Goal: Task Accomplishment & Management: Use online tool/utility

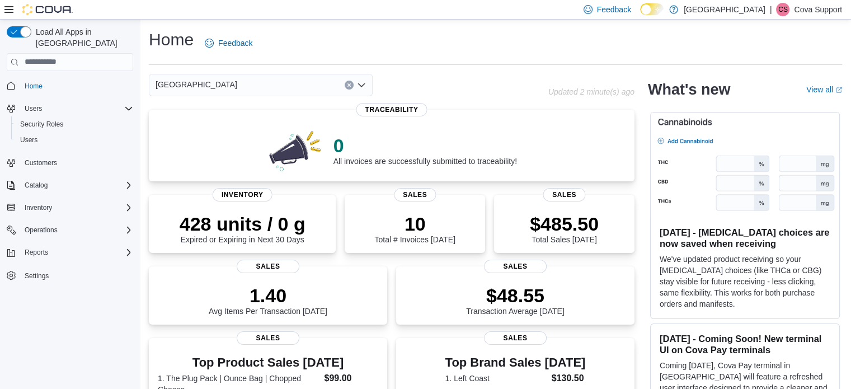
drag, startPoint x: 817, startPoint y: 6, endPoint x: 819, endPoint y: 18, distance: 12.6
click at [817, 6] on p "Cova Support" at bounding box center [818, 9] width 48 height 13
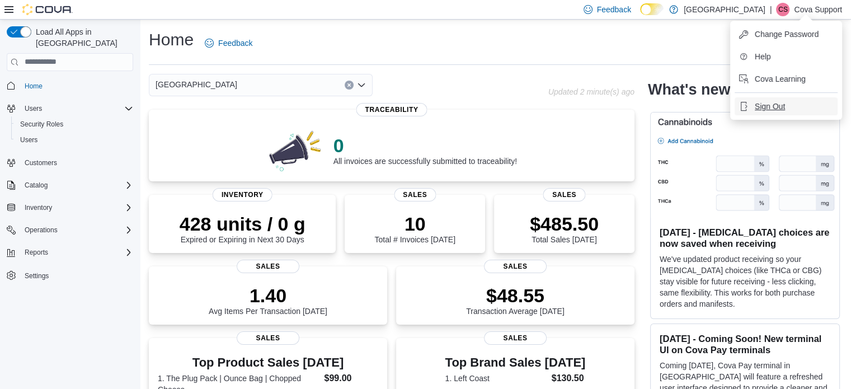
click at [770, 105] on span "Sign Out" at bounding box center [770, 106] width 30 height 11
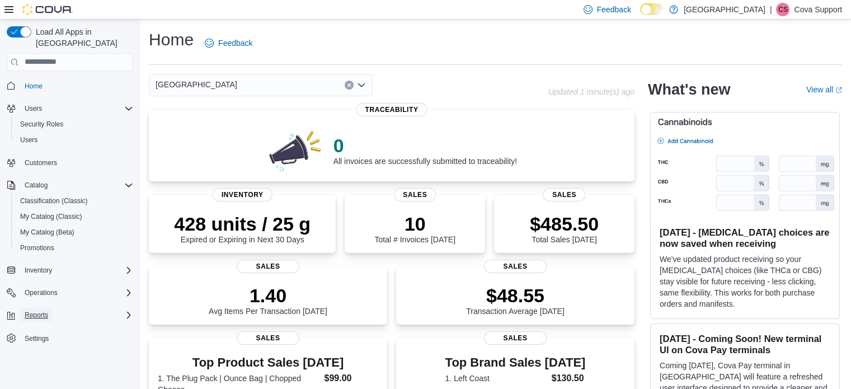
click at [35, 310] on span "Reports" at bounding box center [36, 314] width 23 height 9
click at [33, 373] on span "Reports" at bounding box center [31, 377] width 23 height 9
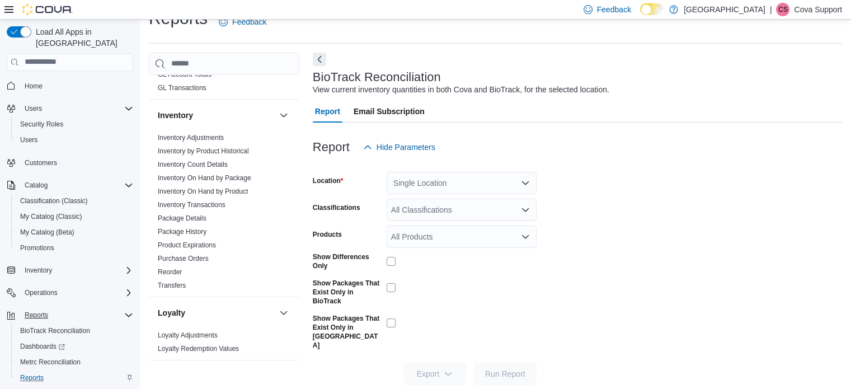
scroll to position [298, 0]
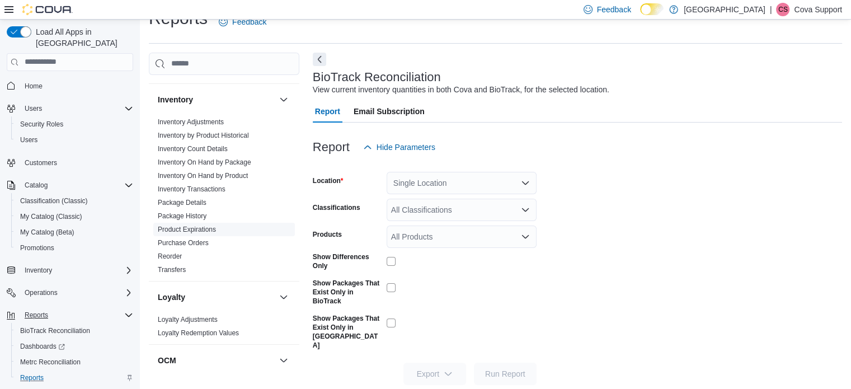
drag, startPoint x: 195, startPoint y: 241, endPoint x: 204, endPoint y: 241, distance: 9.5
click at [195, 241] on link "Purchase Orders" at bounding box center [183, 243] width 51 height 8
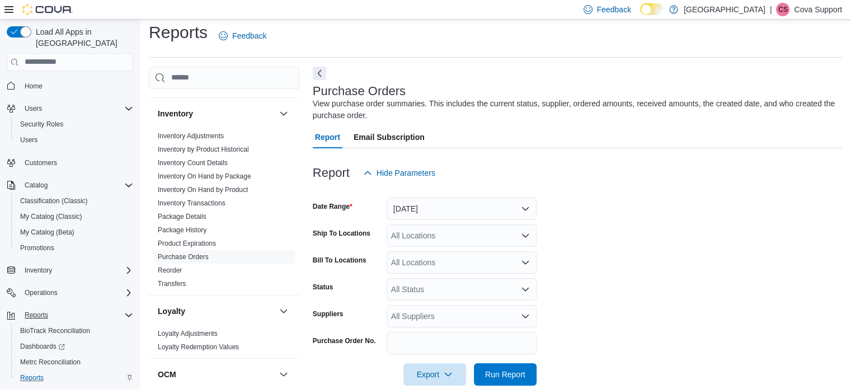
scroll to position [26, 0]
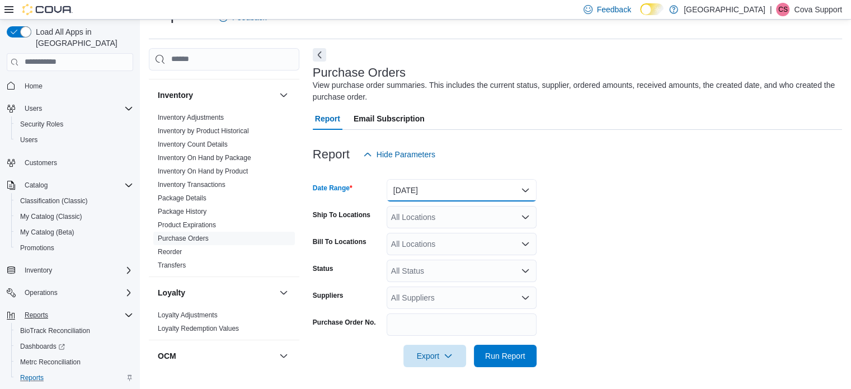
click at [440, 189] on button "Yesterday" at bounding box center [462, 190] width 150 height 22
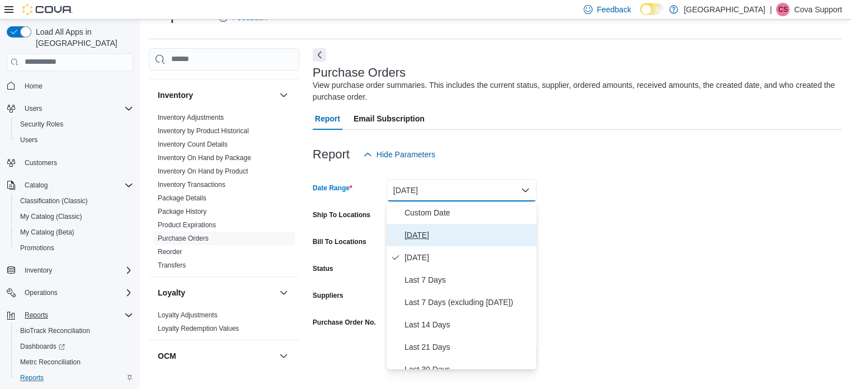
click at [419, 234] on span "Today" at bounding box center [468, 234] width 128 height 13
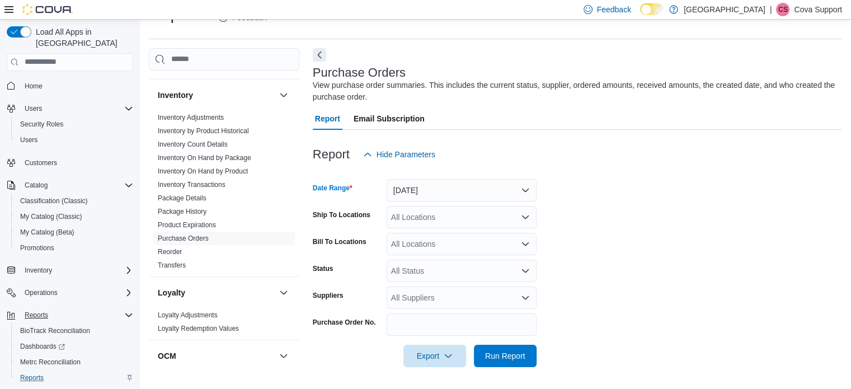
click at [633, 255] on form "Date Range Today Ship To Locations All Locations Bill To Locations All Location…" at bounding box center [577, 266] width 529 height 201
click at [508, 356] on span "Run Report" at bounding box center [505, 355] width 40 height 11
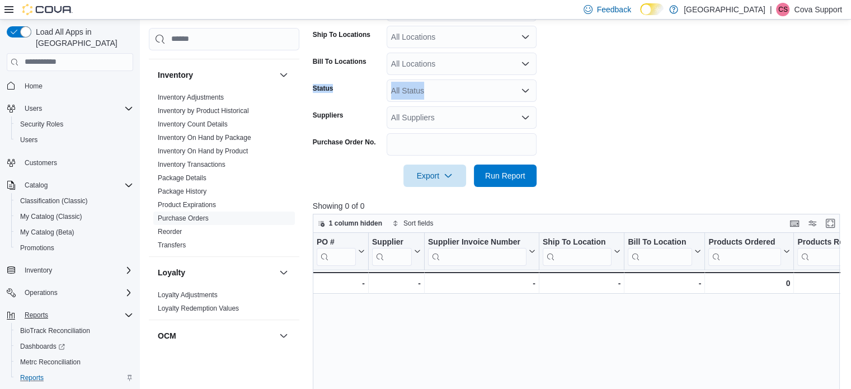
scroll to position [138, 0]
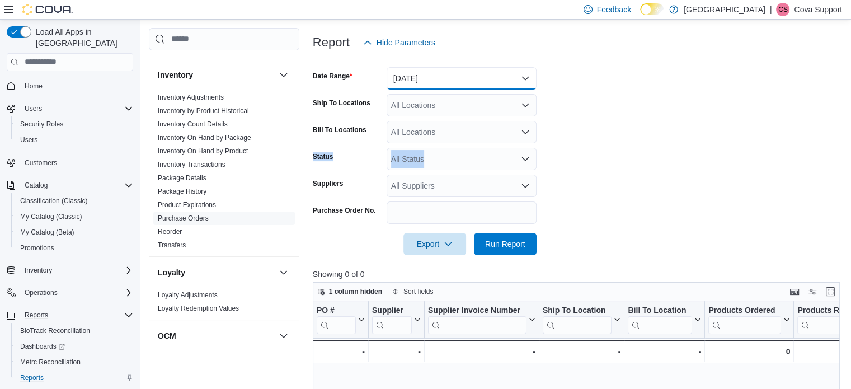
click at [430, 76] on button "Today" at bounding box center [462, 78] width 150 height 22
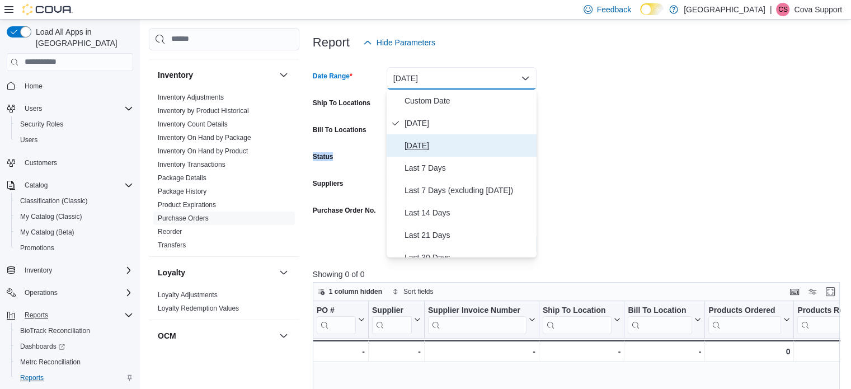
click at [427, 147] on span "Yesterday" at bounding box center [468, 145] width 128 height 13
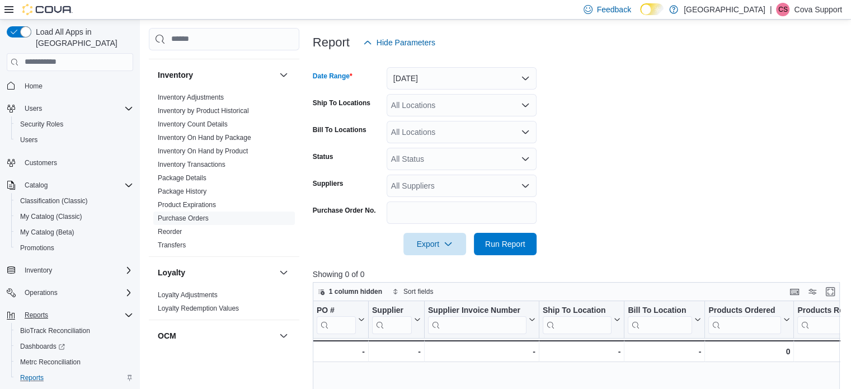
click at [575, 220] on form "Date Range Yesterday Ship To Locations All Locations Bill To Locations All Loca…" at bounding box center [579, 154] width 533 height 201
click at [501, 243] on span "Run Report" at bounding box center [505, 243] width 40 height 11
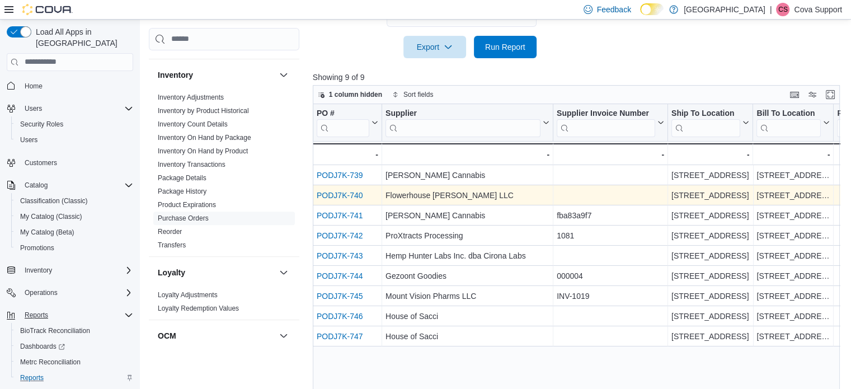
scroll to position [350, 0]
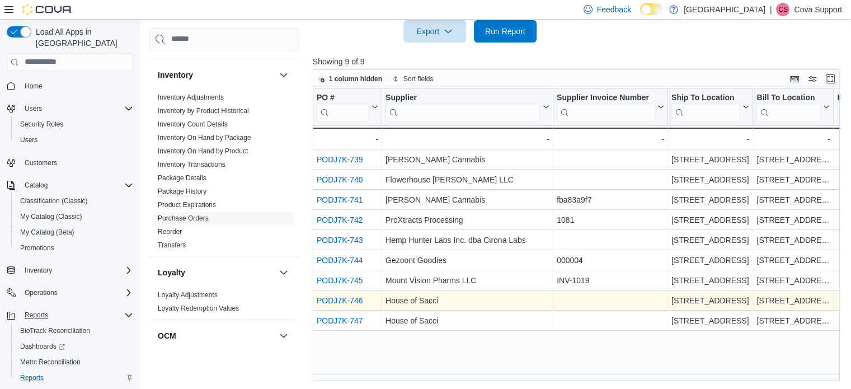
click at [343, 299] on link "PODJ7K-746" at bounding box center [340, 300] width 46 height 9
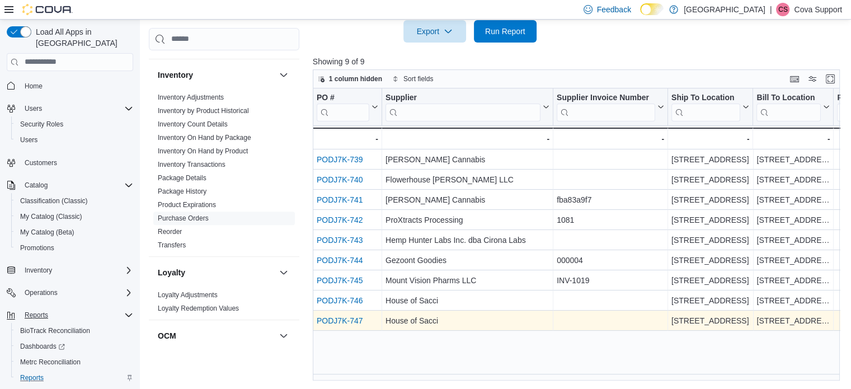
click at [341, 320] on link "PODJ7K-747" at bounding box center [340, 320] width 46 height 9
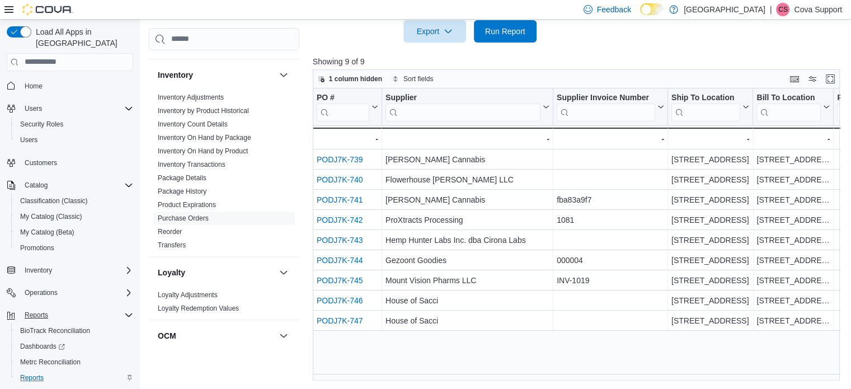
drag, startPoint x: 812, startPoint y: 9, endPoint x: 813, endPoint y: 22, distance: 13.5
click at [813, 9] on p "Cova Support" at bounding box center [818, 9] width 48 height 13
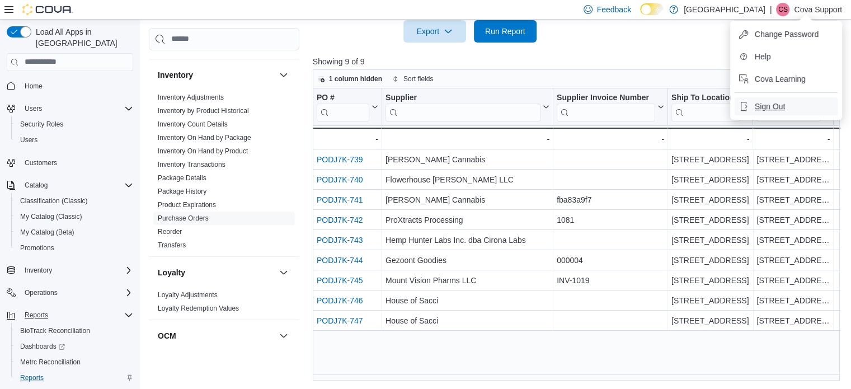
drag, startPoint x: 778, startPoint y: 107, endPoint x: 719, endPoint y: 84, distance: 62.3
click at [778, 107] on span "Sign Out" at bounding box center [770, 106] width 30 height 11
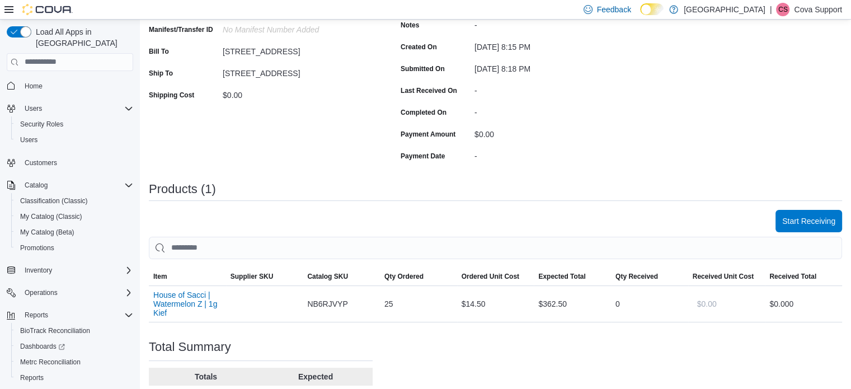
scroll to position [224, 0]
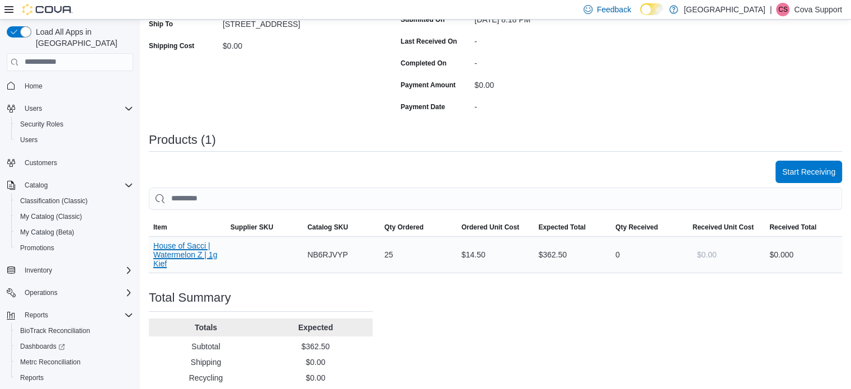
click at [180, 254] on button "House of Sacci | Watermelon Z | 1g Kief" at bounding box center [187, 254] width 68 height 27
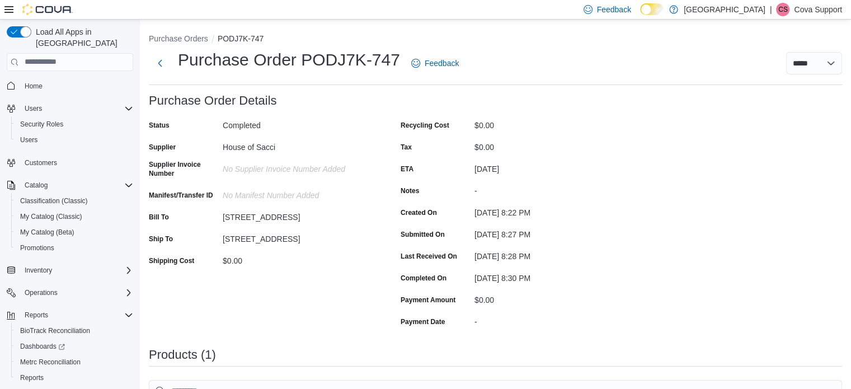
scroll to position [237, 0]
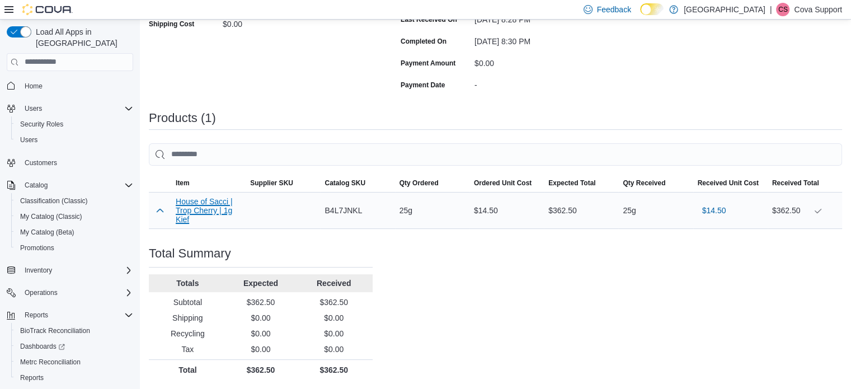
click at [200, 209] on button "House of Sacci | Trop Cherry | 1g Kief" at bounding box center [208, 210] width 65 height 27
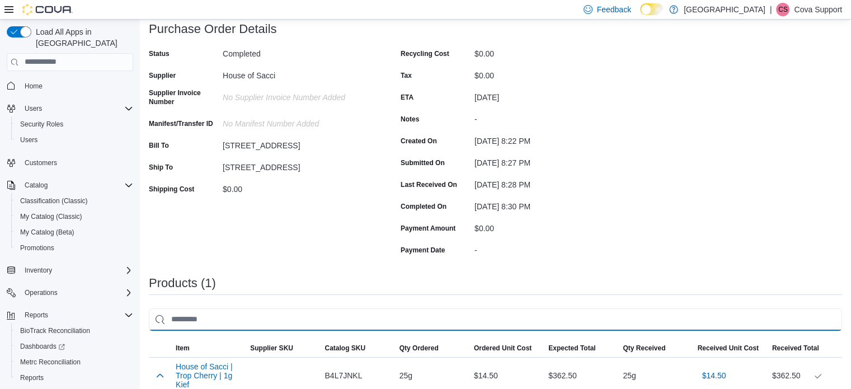
scroll to position [0, 0]
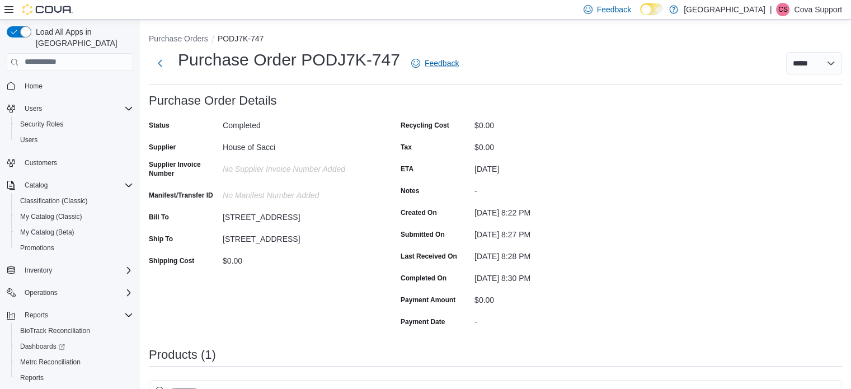
drag, startPoint x: 486, startPoint y: 129, endPoint x: 461, endPoint y: 57, distance: 76.4
drag, startPoint x: 303, startPoint y: 59, endPoint x: 397, endPoint y: 62, distance: 93.5
click at [397, 62] on h1 "Purchase Order PODJ7K-747" at bounding box center [289, 60] width 222 height 22
copy h1 "PODJ7K-747"
drag, startPoint x: 806, startPoint y: 8, endPoint x: 814, endPoint y: 24, distance: 18.0
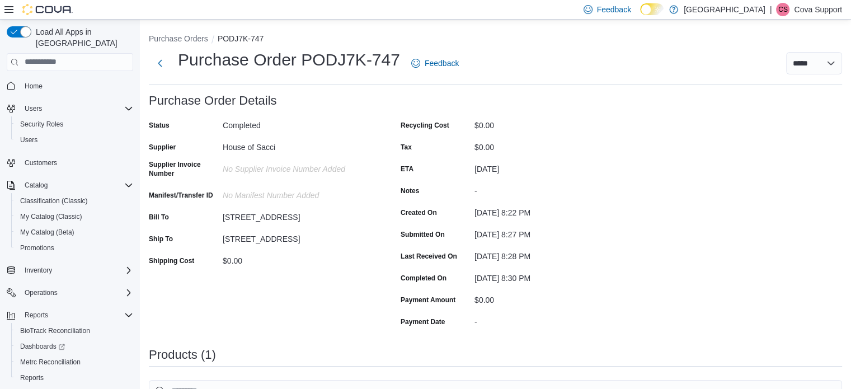
click at [807, 9] on p "Cova Support" at bounding box center [818, 9] width 48 height 13
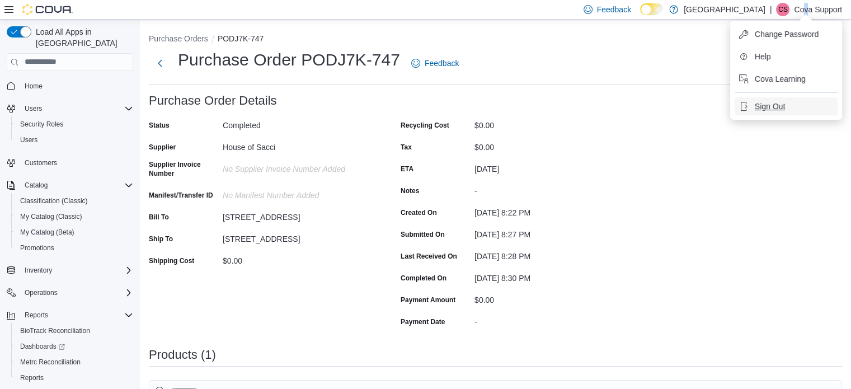
drag, startPoint x: 771, startPoint y: 105, endPoint x: 783, endPoint y: 106, distance: 12.4
click at [770, 105] on span "Sign Out" at bounding box center [770, 106] width 30 height 11
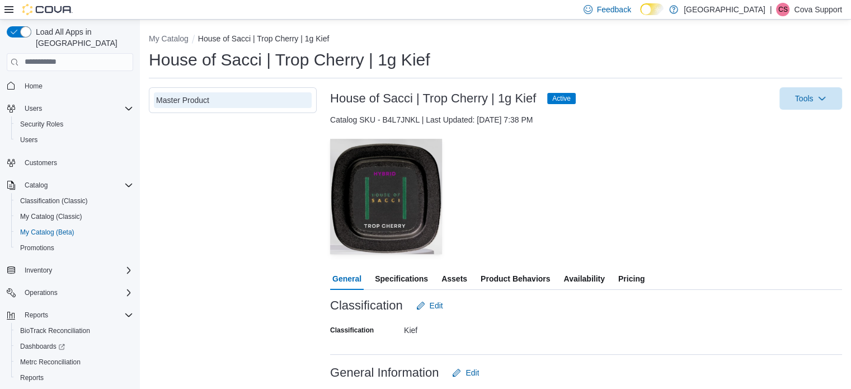
click at [587, 279] on span "Availability" at bounding box center [583, 278] width 41 height 22
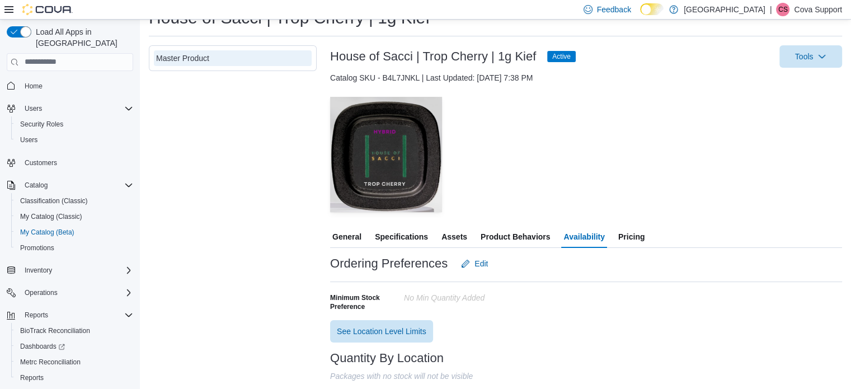
scroll to position [98, 0]
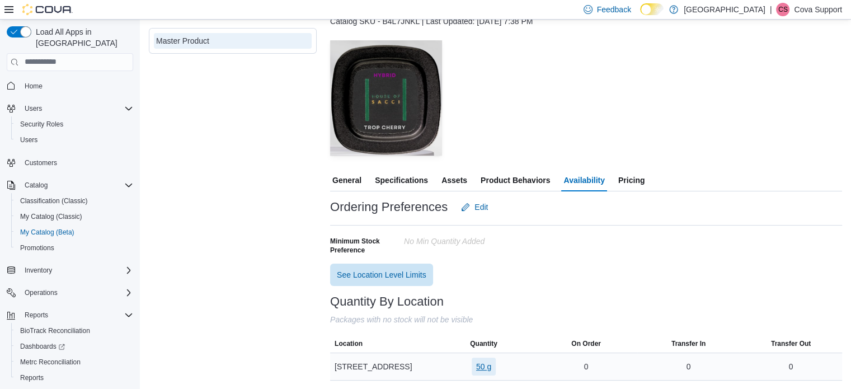
click at [482, 368] on span "50 g" at bounding box center [483, 366] width 15 height 11
click at [615, 228] on div "Minimum Stock Preference No min Quantity added" at bounding box center [586, 242] width 512 height 34
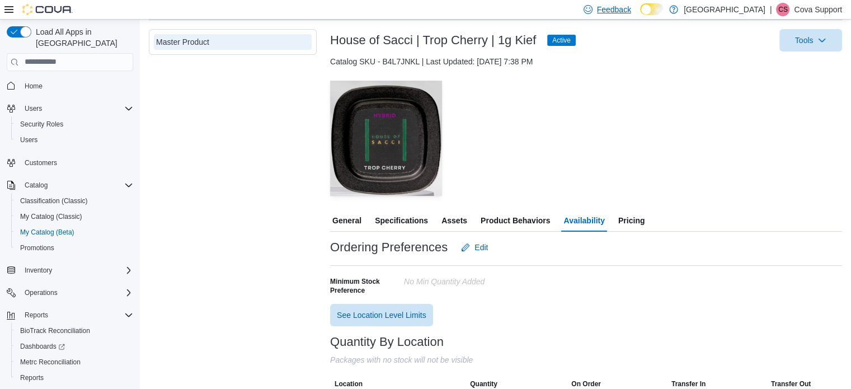
scroll to position [0, 0]
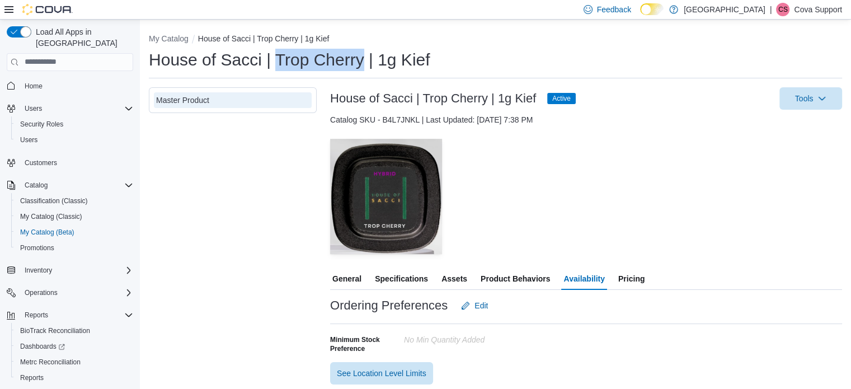
drag, startPoint x: 275, startPoint y: 57, endPoint x: 361, endPoint y: 56, distance: 86.1
click at [361, 56] on h1 "House of Sacci | Trop Cherry | 1g Kief" at bounding box center [289, 60] width 281 height 22
copy h1 "Trop Cherry"
click at [394, 118] on div "Catalog SKU - B4L7JNKL | Last Updated: [DATE] 7:38 PM" at bounding box center [586, 119] width 512 height 11
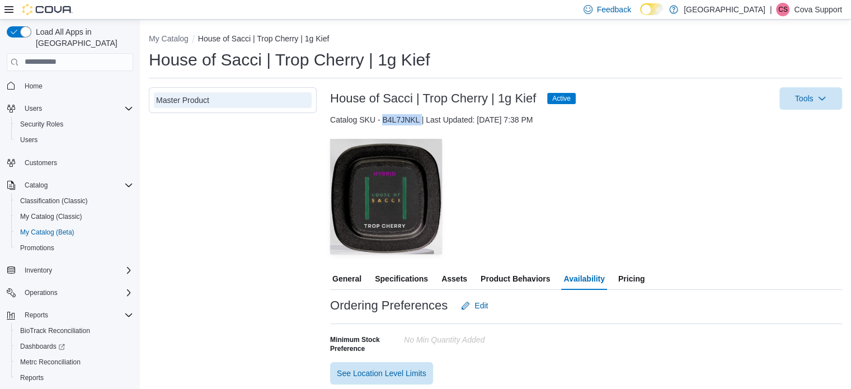
copy div "B4L7JNKL"
drag, startPoint x: 535, startPoint y: 95, endPoint x: 332, endPoint y: 96, distance: 202.5
click at [332, 96] on h3 "House of Sacci | Trop Cherry | 1g Kief" at bounding box center [433, 98] width 206 height 13
copy h3 "House of Sacci | Trop Cherry | 1g Kief"
click at [794, 11] on div "| CS Cova Support" at bounding box center [806, 9] width 72 height 13
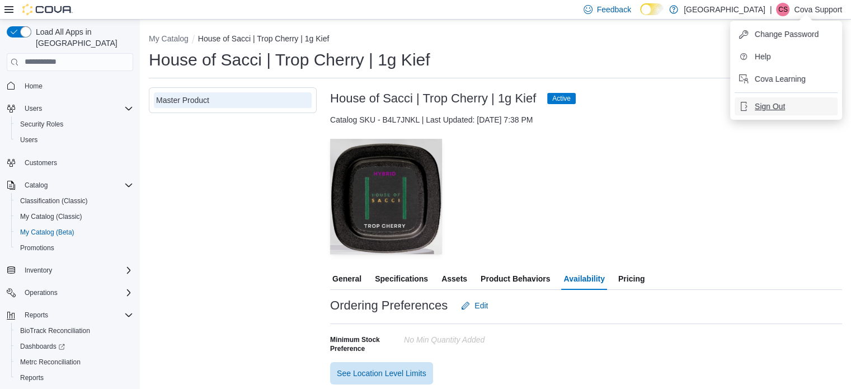
click at [771, 102] on span "Sign Out" at bounding box center [770, 106] width 30 height 11
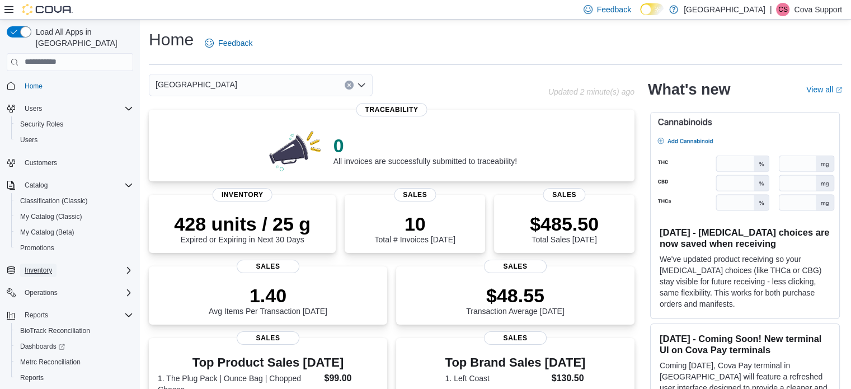
click at [41, 266] on span "Inventory" at bounding box center [38, 270] width 27 height 9
click at [43, 281] on span "Adjustments (Classic)" at bounding box center [52, 285] width 65 height 9
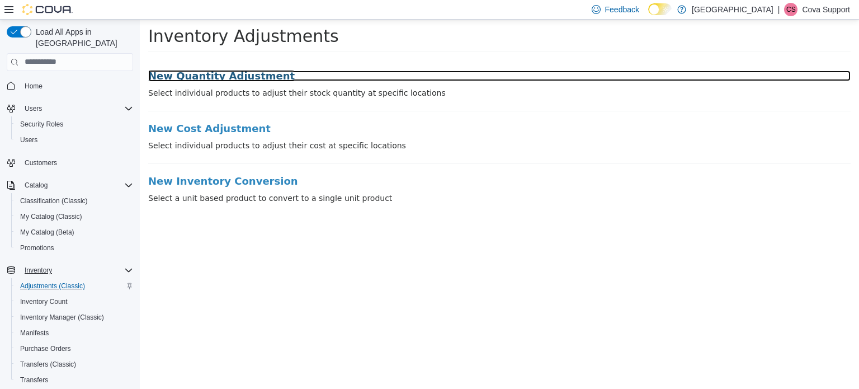
click at [220, 74] on h3 "New Quantity Adjustment" at bounding box center [499, 75] width 703 height 11
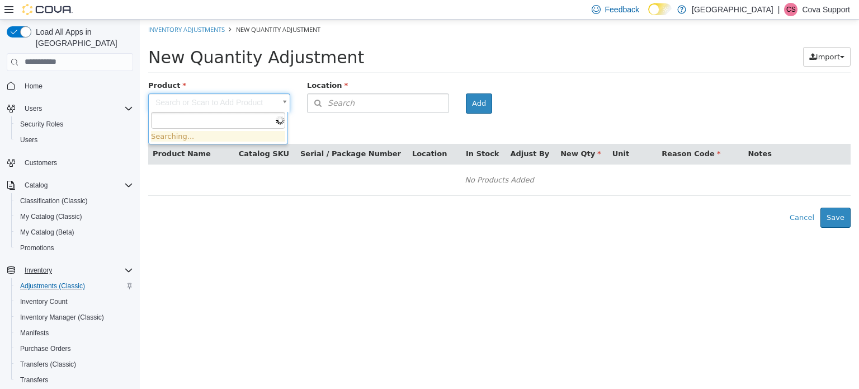
click at [217, 103] on body "× Inventory Adjustments New Quantity Adjustment New Quantity Adjustment Import …" at bounding box center [499, 123] width 719 height 208
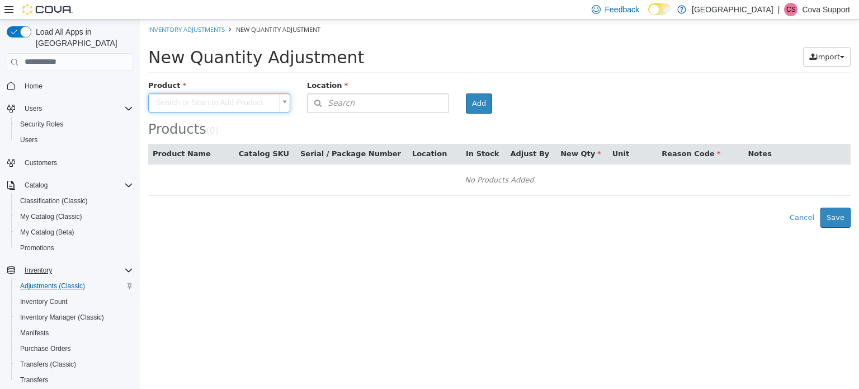
click at [378, 133] on body "× Inventory Adjustments New Quantity Adjustment New Quantity Adjustment Import …" at bounding box center [499, 123] width 719 height 208
click at [431, 105] on button "Search" at bounding box center [378, 103] width 142 height 20
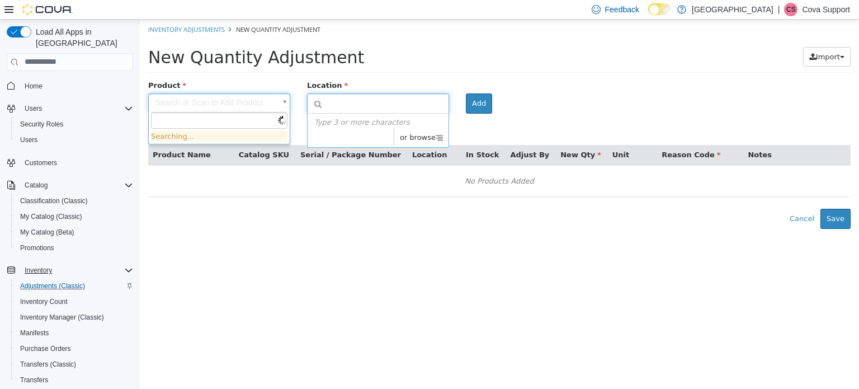
click at [214, 101] on body "× Inventory Adjustments New Quantity Adjustment New Quantity Adjustment Import …" at bounding box center [499, 123] width 719 height 209
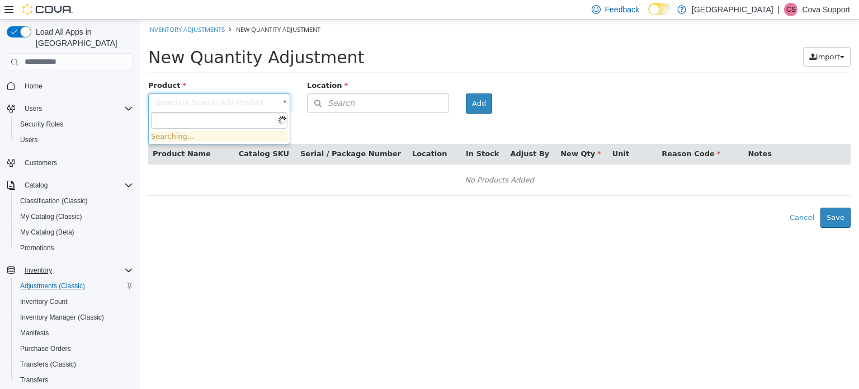
paste input "********"
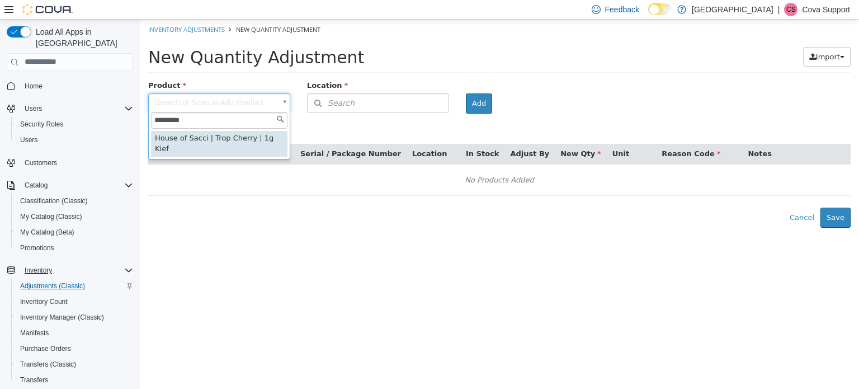
type input "********"
type input "**********"
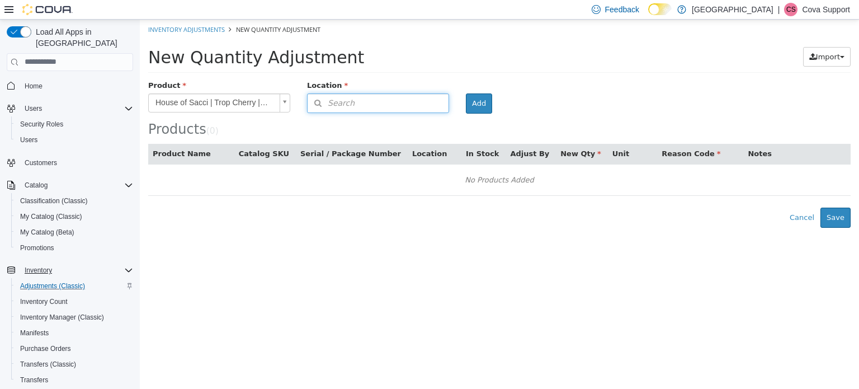
drag, startPoint x: 387, startPoint y: 105, endPoint x: 415, endPoint y: 107, distance: 27.6
click at [390, 105] on button "Search" at bounding box center [378, 103] width 142 height 20
click at [435, 136] on span "or browse" at bounding box center [421, 137] width 55 height 19
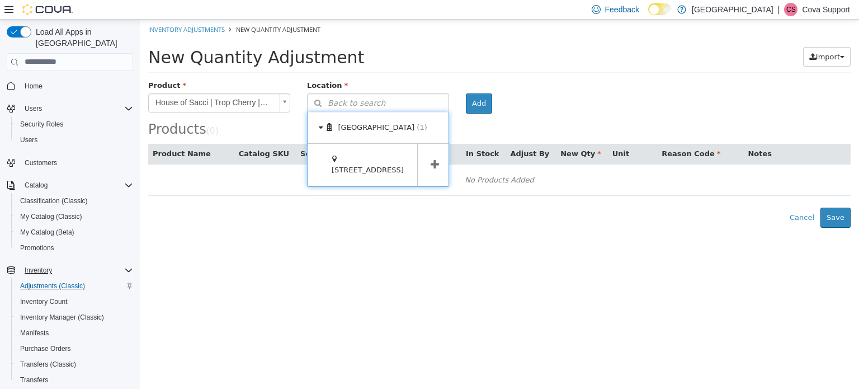
click at [433, 159] on icon at bounding box center [435, 164] width 8 height 11
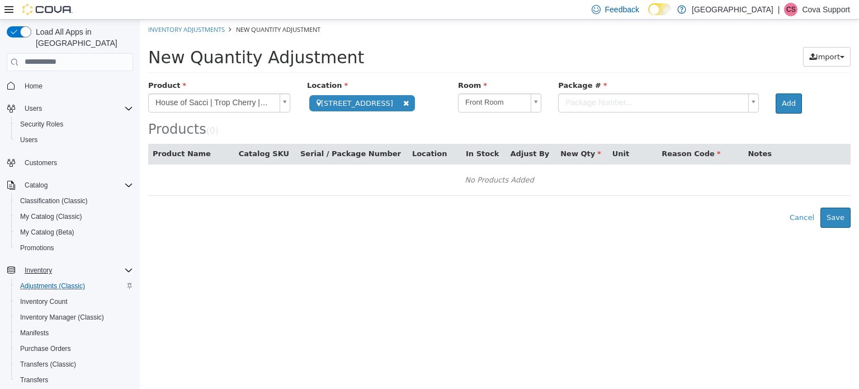
click at [563, 103] on body "**********" at bounding box center [499, 123] width 719 height 208
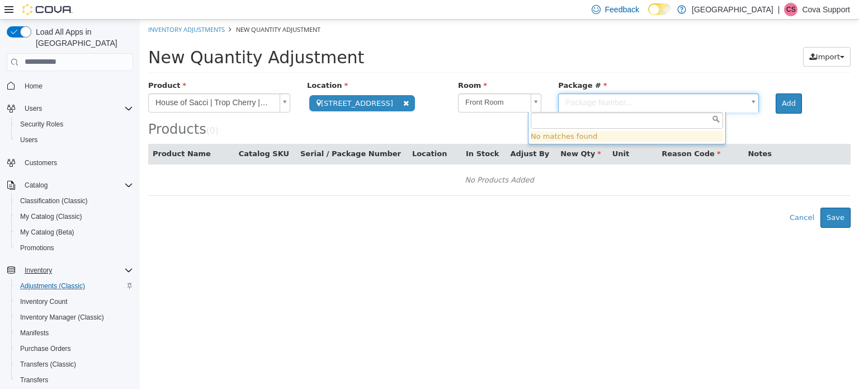
click at [470, 105] on body "**********" at bounding box center [499, 123] width 719 height 208
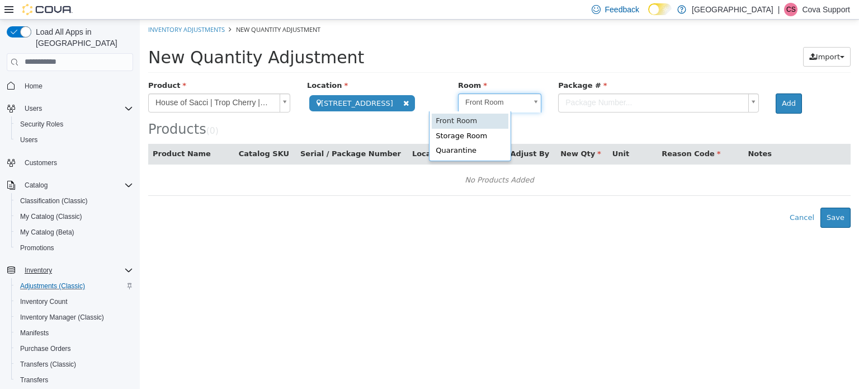
drag, startPoint x: 458, startPoint y: 95, endPoint x: 470, endPoint y: 129, distance: 37.0
click at [458, 96] on body "**********" at bounding box center [499, 123] width 719 height 208
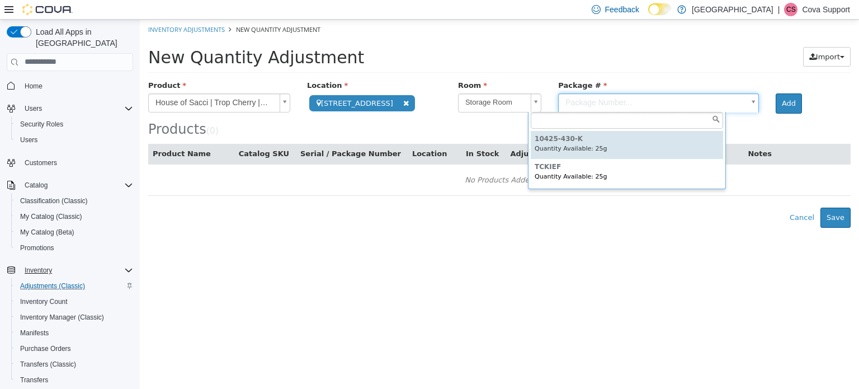
click at [572, 103] on body "**********" at bounding box center [499, 123] width 719 height 208
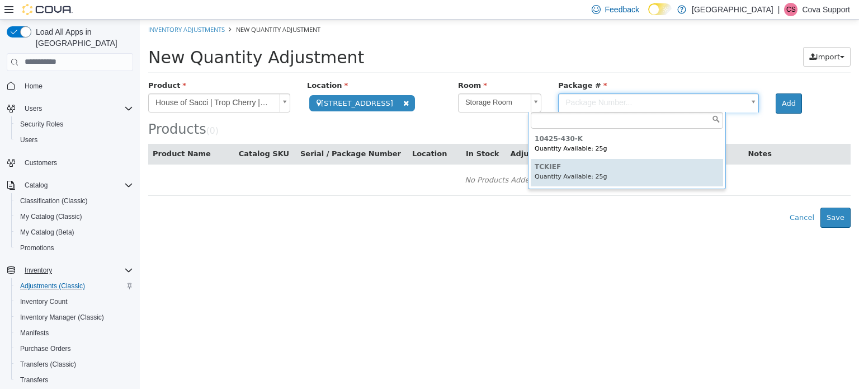
type input "******"
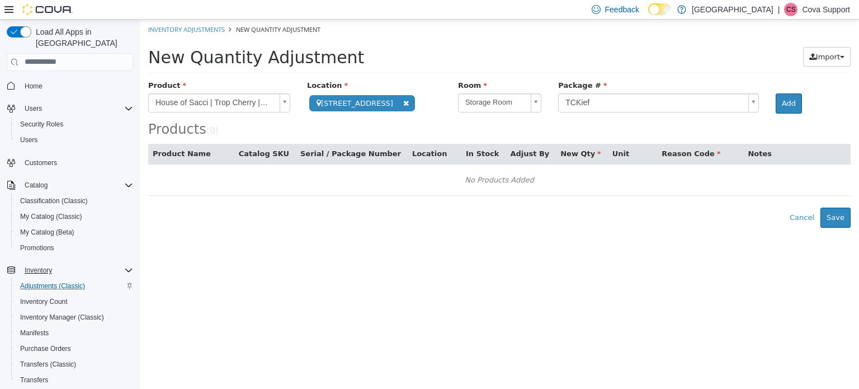
click at [580, 58] on div "New Quantity Adjustment" at bounding box center [428, 56] width 560 height 20
click at [704, 44] on div "New Quantity Adjustment Import Inventory Export (.CSV) Package List (.TXT)" at bounding box center [499, 59] width 719 height 40
click at [822, 13] on p "Cova Support" at bounding box center [826, 9] width 48 height 13
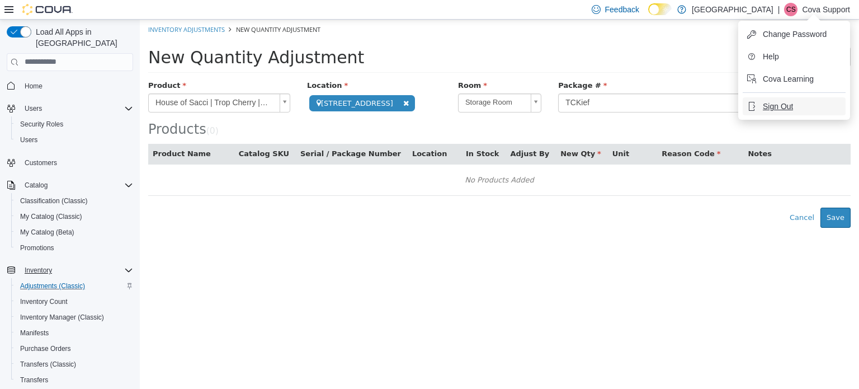
click at [775, 106] on span "Sign Out" at bounding box center [778, 106] width 30 height 11
